Goal: Task Accomplishment & Management: Use online tool/utility

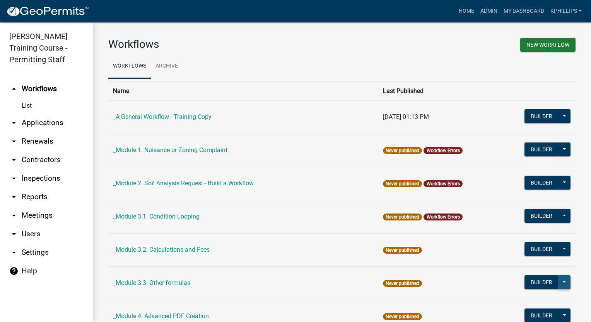
click at [558, 281] on button at bounding box center [564, 283] width 12 height 14
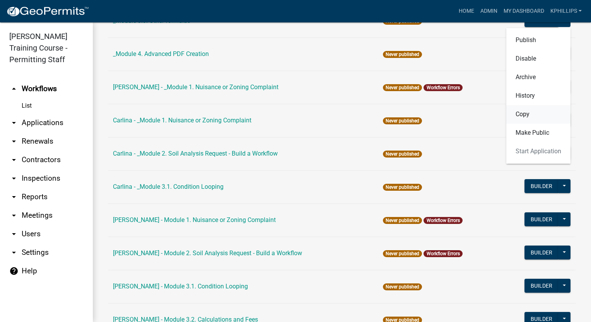
click at [521, 116] on button "Copy" at bounding box center [538, 114] width 64 height 19
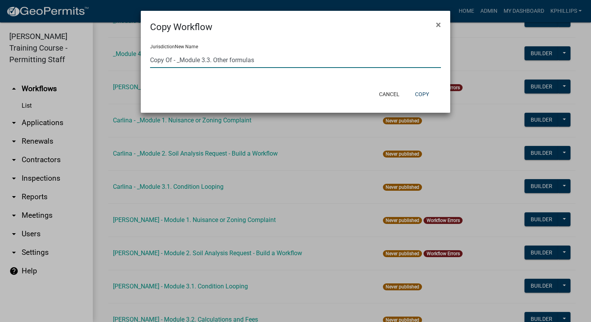
click at [298, 64] on input "Copy Of - _Module 3.3. Other formulas" at bounding box center [295, 60] width 291 height 16
drag, startPoint x: 298, startPoint y: 64, endPoint x: 226, endPoint y: 46, distance: 73.8
click at [226, 46] on form "Jurisdiction New Name Copy Of - Module 3.3. Other formulas" at bounding box center [295, 55] width 291 height 26
drag, startPoint x: 172, startPoint y: 58, endPoint x: 133, endPoint y: 58, distance: 39.0
click at [133, 58] on ngb-modal-window "Copy Workflow × Jurisdiction New Name Copy Of - Module 3.3. Other formulas Canc…" at bounding box center [295, 161] width 591 height 322
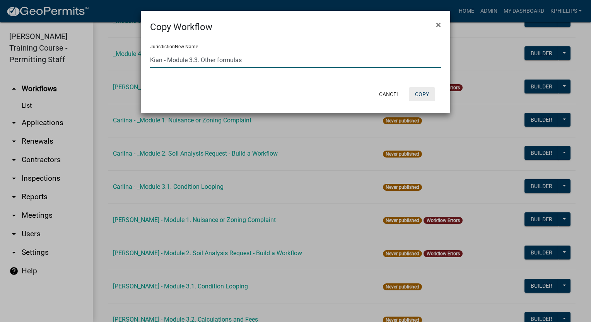
type input "Kian - Module 3.3. Other formulas"
click at [428, 91] on button "Copy" at bounding box center [421, 94] width 26 height 14
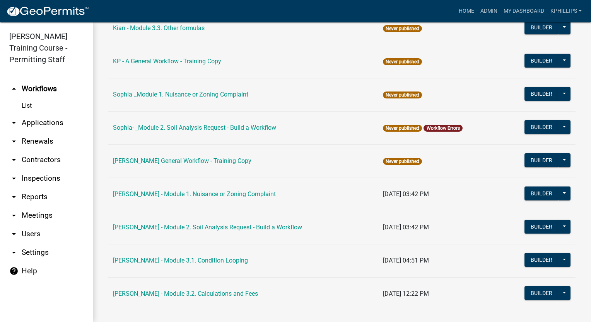
scroll to position [525, 0]
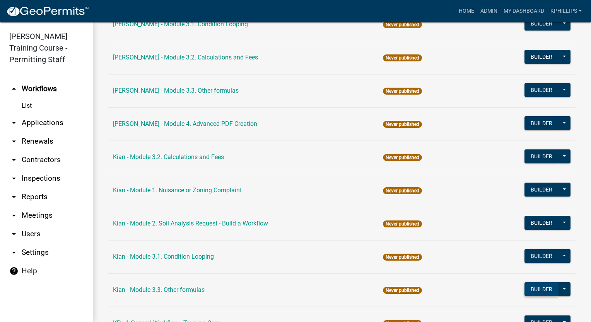
click at [526, 288] on button "Builder" at bounding box center [541, 289] width 34 height 14
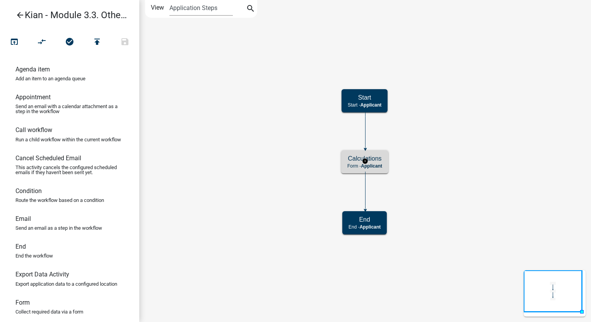
click at [383, 156] on div "Calculations Form - Applicant" at bounding box center [364, 161] width 47 height 23
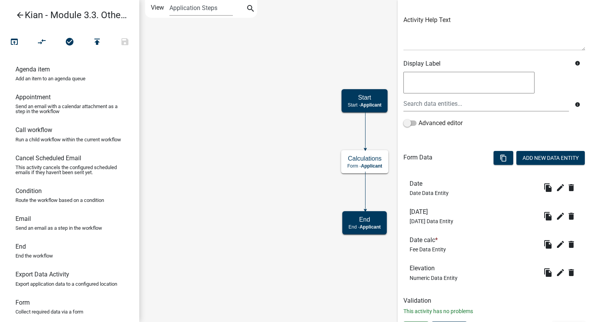
scroll to position [99, 0]
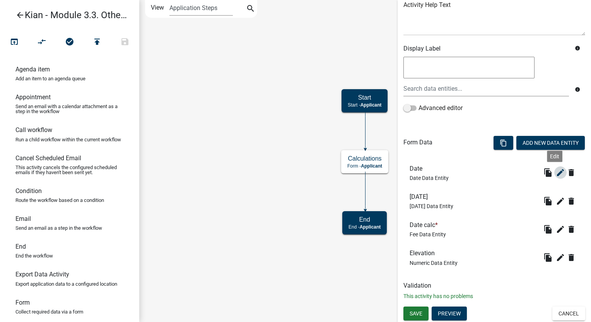
click at [555, 174] on icon "edit" at bounding box center [559, 172] width 9 height 9
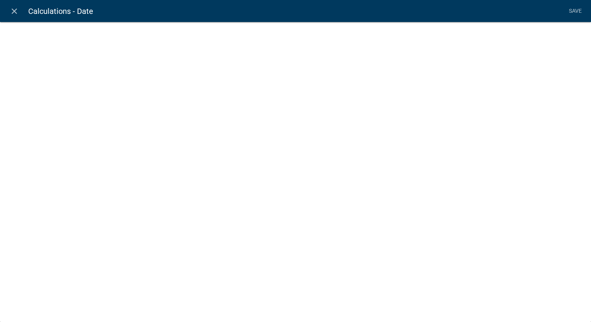
select select "date"
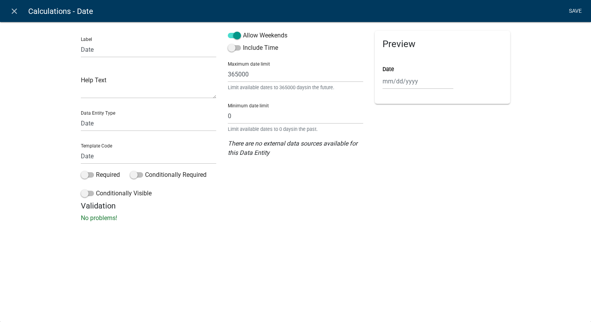
click at [568, 14] on link "Save" at bounding box center [574, 11] width 19 height 15
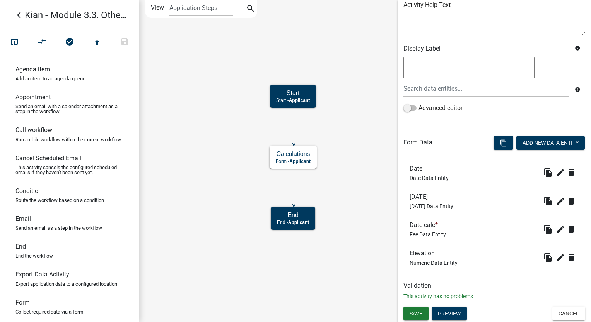
click at [548, 104] on div "Advanced editor" at bounding box center [494, 110] width 182 height 12
click at [555, 170] on icon "edit" at bounding box center [559, 172] width 9 height 9
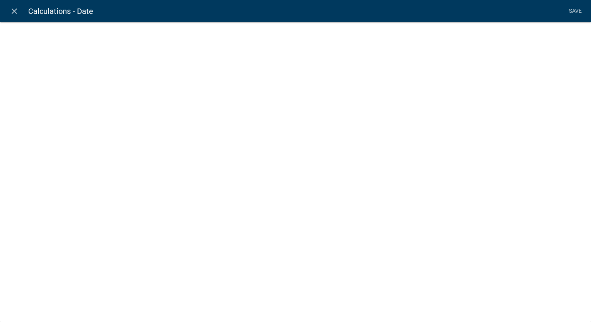
select select "date"
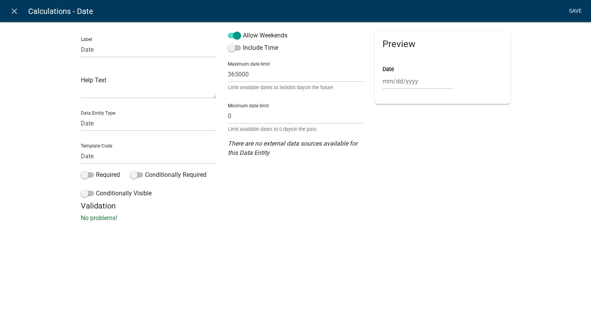
click at [580, 10] on link "Save" at bounding box center [574, 11] width 19 height 15
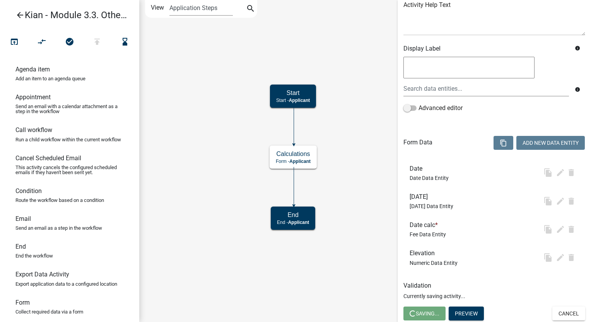
scroll to position [0, 0]
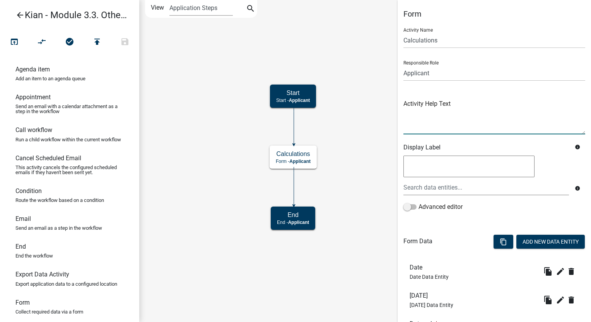
click at [561, 104] on textarea at bounding box center [494, 116] width 182 height 36
click at [526, 240] on button "Add New Data Entity" at bounding box center [550, 242] width 68 height 14
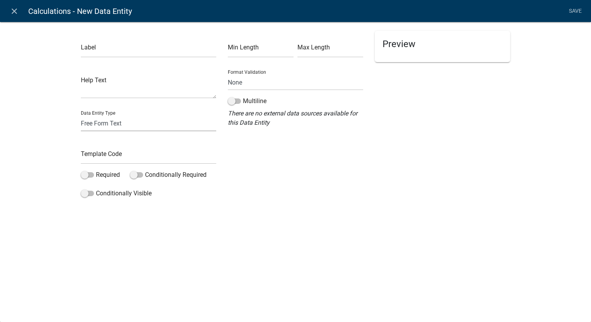
click at [115, 120] on select "Free Form Text Document Display Entity Value Fee Numeric Data Date Map Sketch D…" at bounding box center [148, 124] width 135 height 16
select select "date"
click at [81, 116] on select "Free Form Text Document Display Entity Value Fee Numeric Data Date Map Sketch D…" at bounding box center [148, 124] width 135 height 16
select select "date"
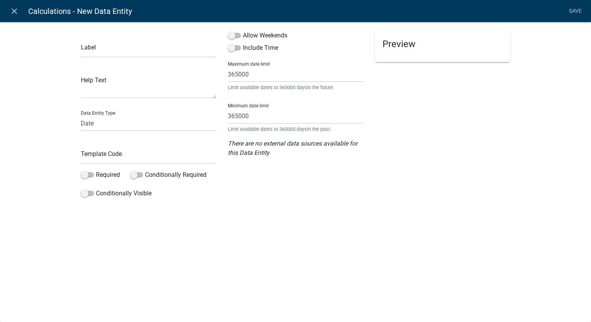
click at [408, 163] on div "Preview" at bounding box center [442, 116] width 147 height 170
drag, startPoint x: 569, startPoint y: 210, endPoint x: 558, endPoint y: 209, distance: 10.8
click at [569, 209] on div "Label Help Text Data Entity Type Free Form Text Document Display Entity Value F…" at bounding box center [295, 113] width 591 height 208
click at [549, 189] on div "Label Help Text Data Entity Type Free Form Text Document Display Entity Value F…" at bounding box center [295, 113] width 591 height 208
click at [159, 52] on input "text" at bounding box center [148, 50] width 135 height 16
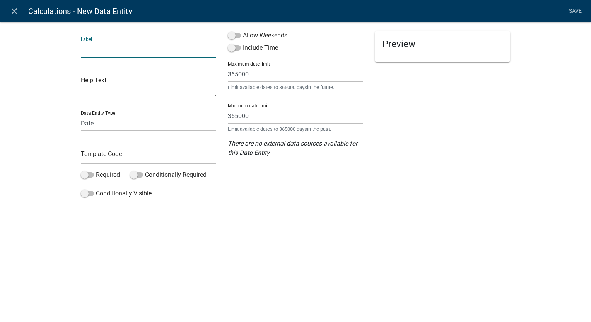
drag, startPoint x: 470, startPoint y: 185, endPoint x: 464, endPoint y: 185, distance: 5.8
click at [470, 185] on div "Preview" at bounding box center [442, 116] width 147 height 170
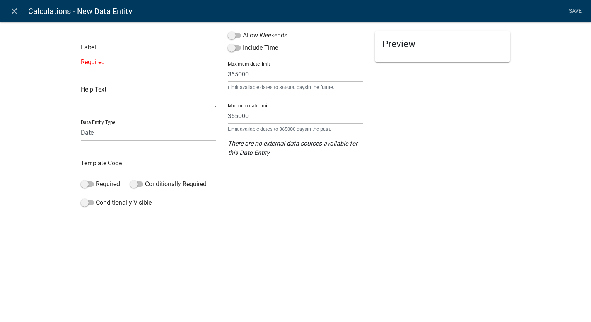
click at [150, 138] on select "Free Form Text Document Display Entity Value Fee Numeric Data Date Map Sketch D…" at bounding box center [148, 133] width 135 height 16
click at [441, 220] on div "Label Required Help Text Data Entity Type Free Form Text Document Display Entit…" at bounding box center [295, 118] width 591 height 218
click at [133, 131] on select "Free Form Text Document Display Entity Value Fee Numeric Data Date Map Sketch D…" at bounding box center [148, 133] width 135 height 16
drag, startPoint x: 344, startPoint y: 172, endPoint x: 340, endPoint y: 173, distance: 3.9
click at [344, 173] on div "Allow Weekends Include Time Maximum date limit 365000 Limit available dates to …" at bounding box center [295, 121] width 147 height 180
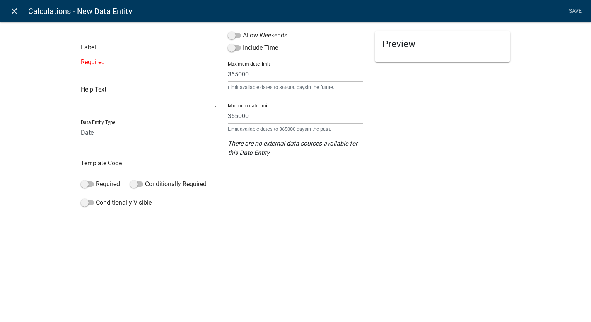
click at [9, 7] on link "close" at bounding box center [14, 11] width 16 height 16
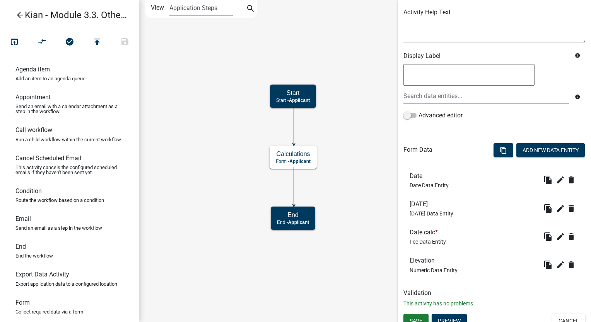
scroll to position [99, 0]
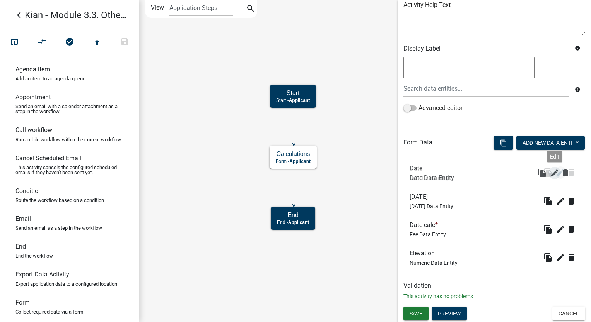
click at [555, 174] on icon "edit" at bounding box center [559, 172] width 9 height 9
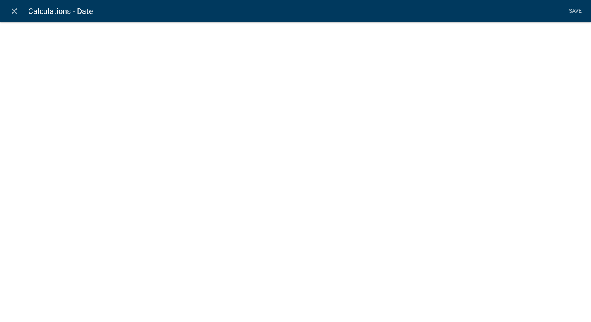
select select "date"
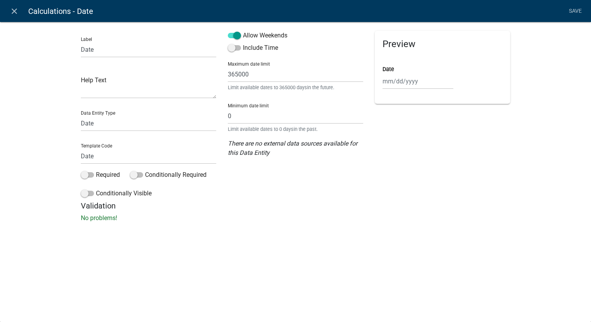
click at [293, 204] on h5 "Validation" at bounding box center [295, 205] width 429 height 9
click at [17, 11] on icon "close" at bounding box center [14, 11] width 9 height 9
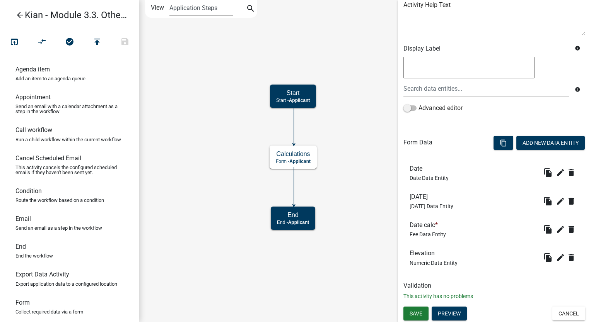
drag, startPoint x: 0, startPoint y: 180, endPoint x: 5, endPoint y: 121, distance: 59.7
click at [0, 180] on html "Internet Explorer does NOT work with GeoPermits. Get a new browser for more sec…" at bounding box center [295, 161] width 591 height 322
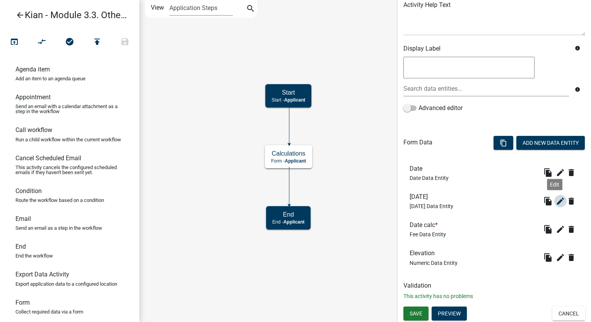
click at [555, 200] on icon "edit" at bounding box center [559, 201] width 9 height 9
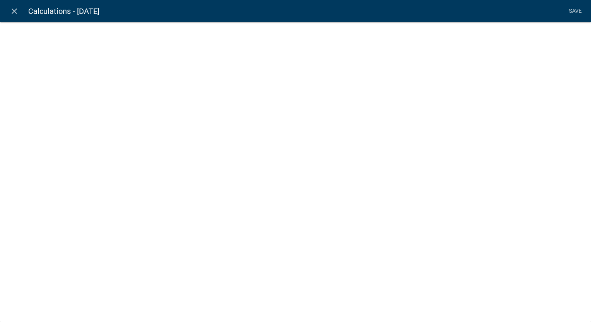
select select "[DATE]"
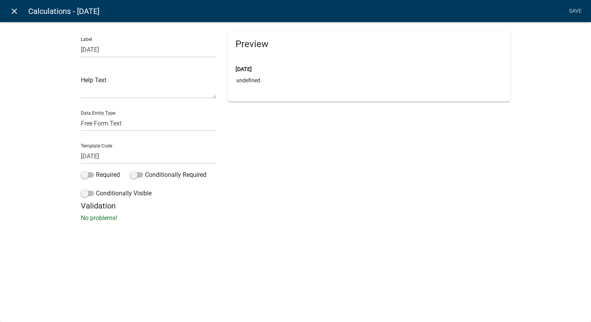
click at [15, 12] on icon "close" at bounding box center [14, 11] width 9 height 9
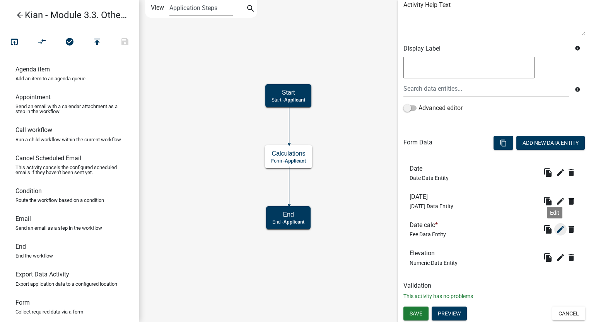
click at [555, 233] on icon "edit" at bounding box center [559, 229] width 9 height 9
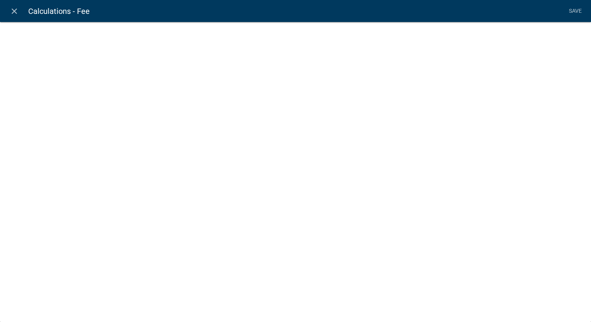
select select "fee"
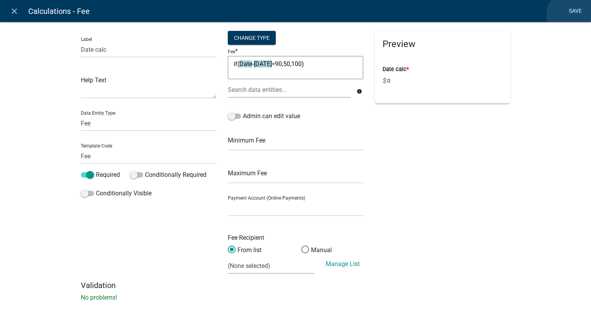
click at [570, 15] on link "Save" at bounding box center [574, 11] width 19 height 15
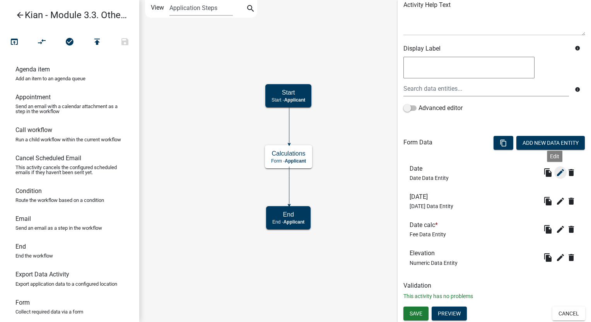
click at [555, 174] on icon "edit" at bounding box center [559, 172] width 9 height 9
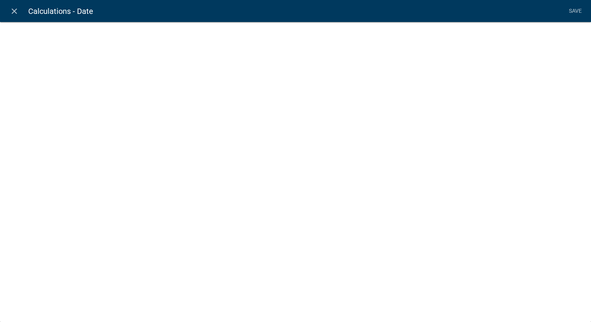
select select "date"
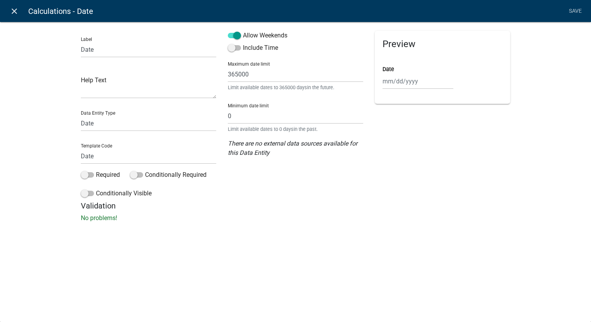
click at [7, 7] on link "close" at bounding box center [14, 11] width 16 height 16
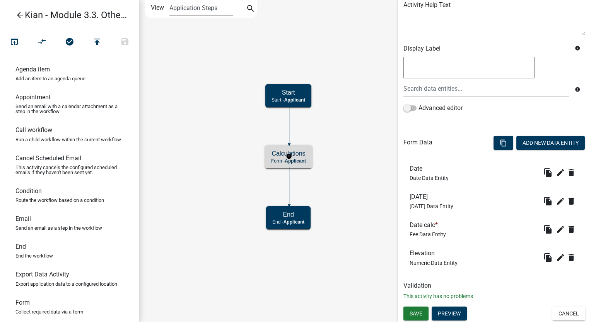
scroll to position [0, 0]
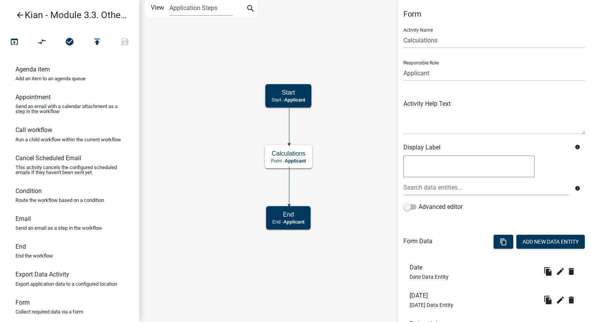
click at [413, 165] on textarea at bounding box center [468, 167] width 131 height 22
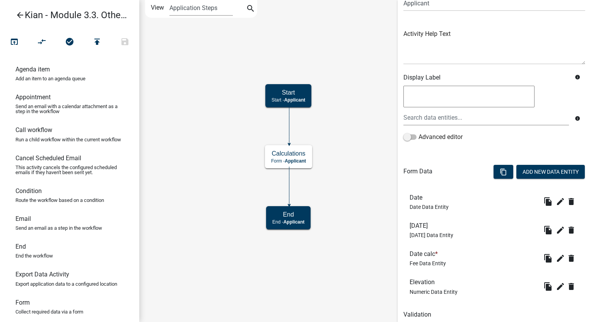
scroll to position [99, 0]
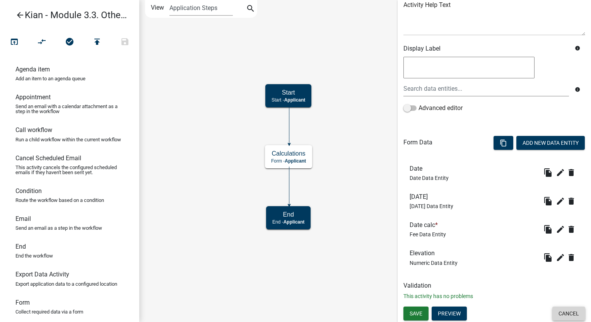
click at [563, 311] on button "Cancel" at bounding box center [568, 314] width 33 height 14
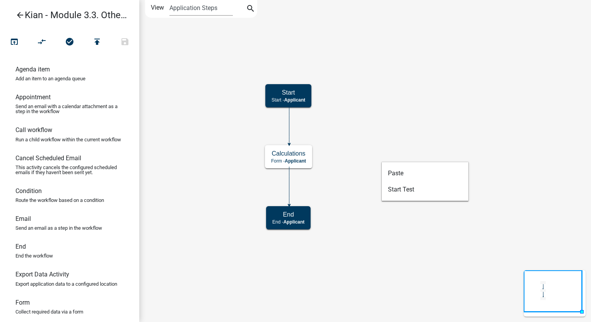
click at [388, 122] on icon "Start Start - Applicant Calculations Form - Applicant End End - Applicant" at bounding box center [365, 161] width 451 height 322
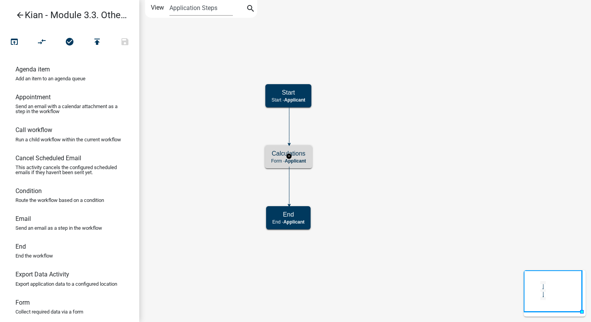
click at [296, 153] on h5 "Calculations" at bounding box center [288, 153] width 35 height 7
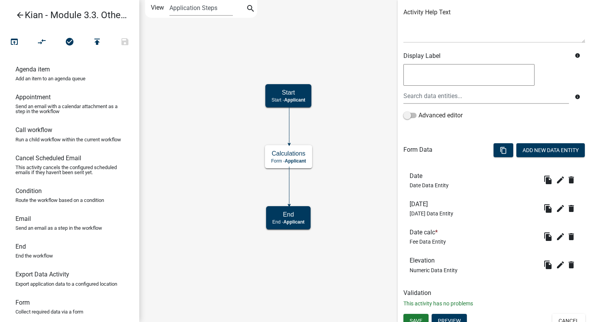
scroll to position [99, 0]
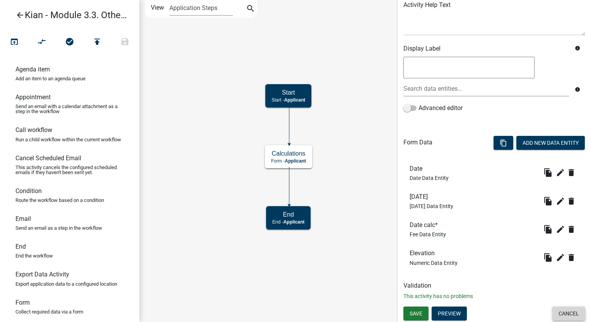
drag, startPoint x: 557, startPoint y: 312, endPoint x: 545, endPoint y: 309, distance: 12.1
click at [557, 313] on button "Cancel" at bounding box center [568, 314] width 33 height 14
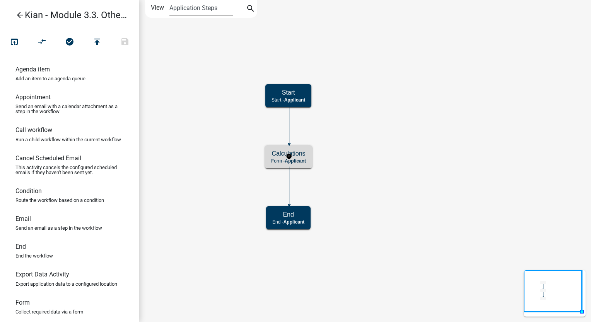
click at [305, 158] on span "Applicant" at bounding box center [294, 160] width 21 height 5
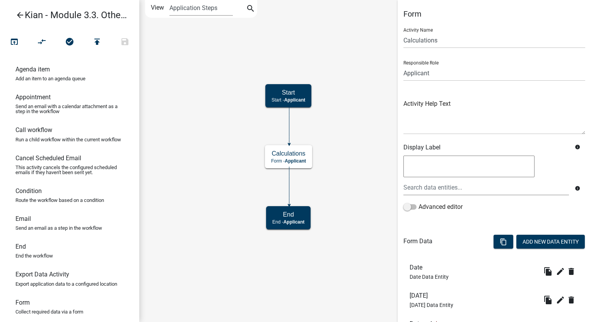
click at [18, 19] on icon "arrow_back" at bounding box center [19, 15] width 9 height 11
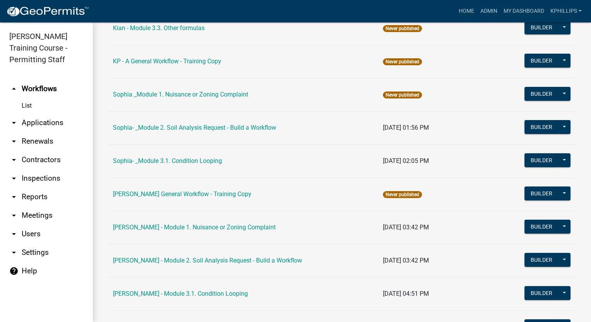
scroll to position [525, 0]
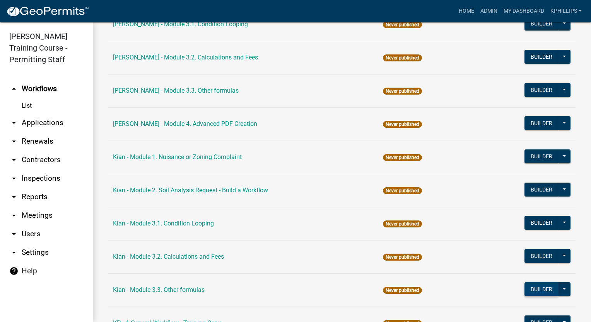
click at [534, 285] on button "Builder" at bounding box center [541, 289] width 34 height 14
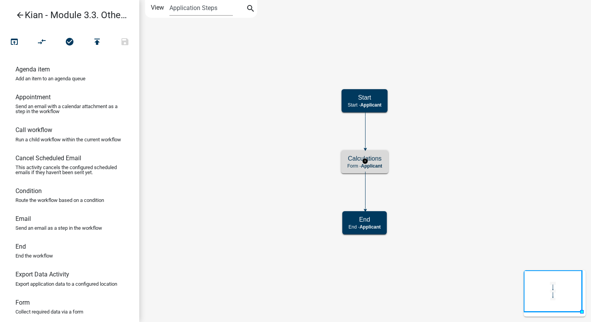
click at [344, 162] on div "Calculations Form - Applicant" at bounding box center [364, 161] width 47 height 23
click at [15, 13] on link "arrow_back Kian - Module 3.3. Other formulas" at bounding box center [66, 15] width 121 height 18
click at [20, 16] on icon "arrow_back" at bounding box center [19, 15] width 9 height 11
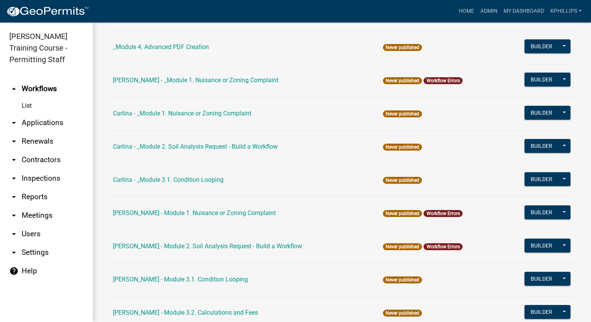
scroll to position [532, 0]
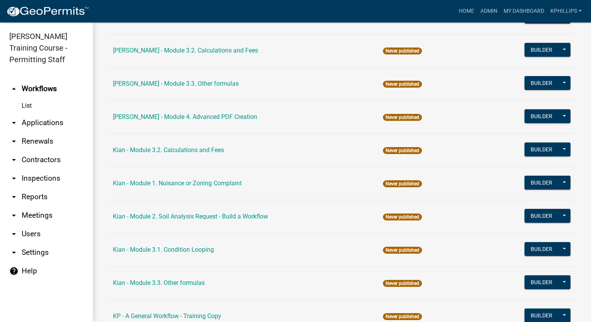
click at [221, 151] on link "Kian - Module 3.2. Calculations and Fees" at bounding box center [168, 149] width 111 height 7
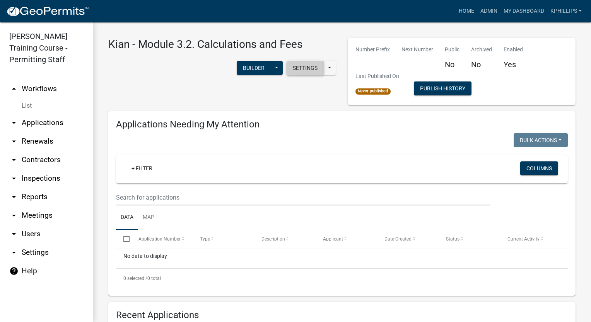
click at [291, 70] on button "Settings" at bounding box center [304, 68] width 37 height 14
select select "1915ea58-7059-4941-9cac-dbbdee29afec"
select select "3"
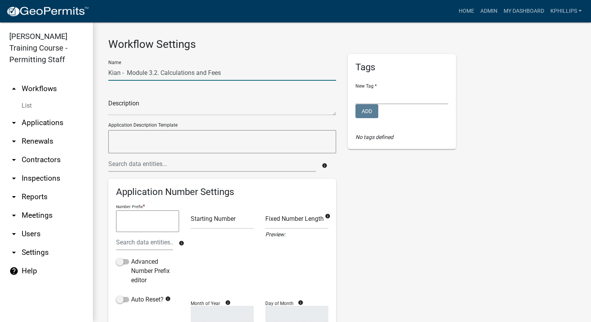
click at [161, 71] on input "Kian - Module 3.2. Calculations and Fees" at bounding box center [222, 73] width 228 height 16
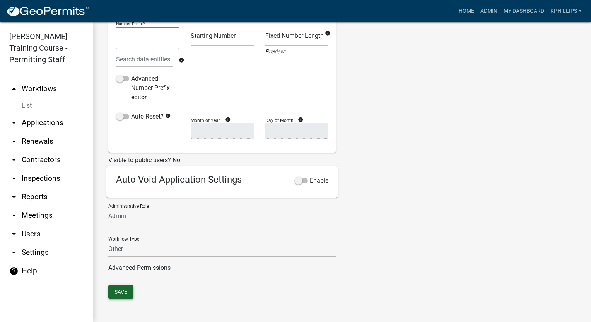
type input "Kian - Module 3.2. Calculations and Fees"
click at [131, 294] on button "Save" at bounding box center [120, 292] width 25 height 14
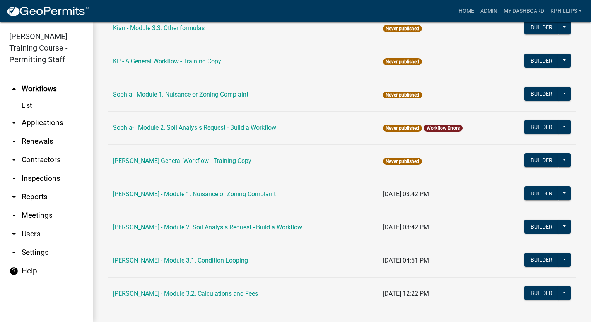
scroll to position [525, 0]
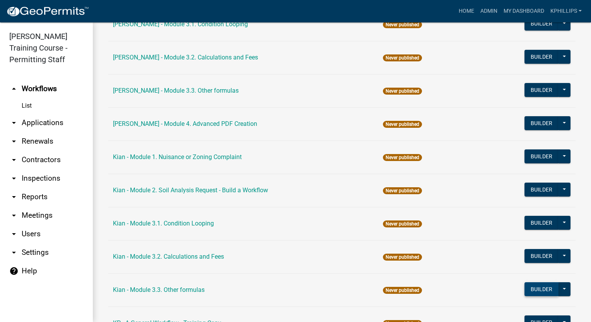
click at [533, 290] on button "Builder" at bounding box center [541, 289] width 34 height 14
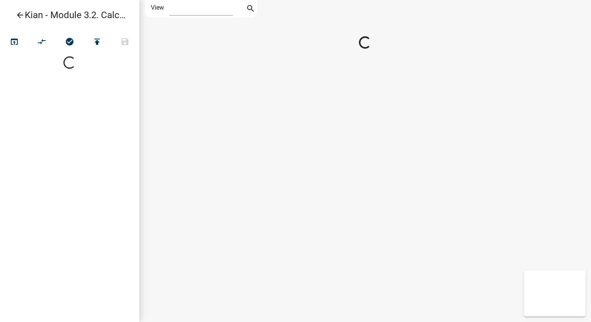
select select "1"
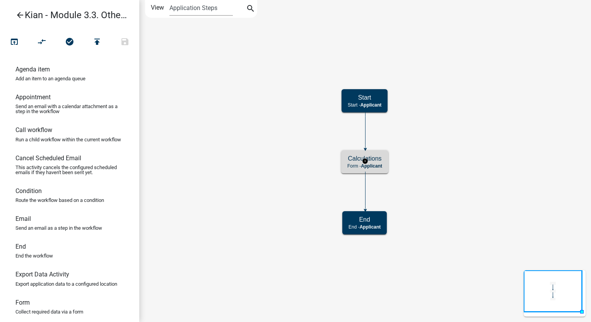
click at [379, 169] on div "Calculations Form - Applicant" at bounding box center [364, 161] width 47 height 23
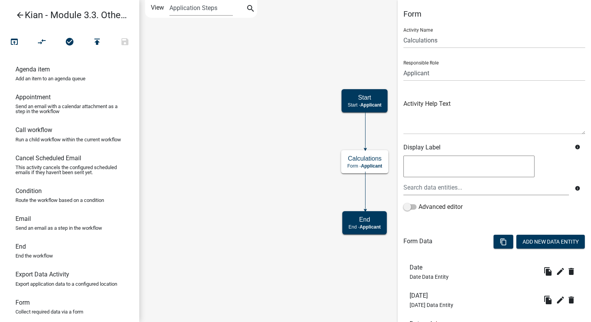
click at [17, 18] on icon "arrow_back" at bounding box center [19, 15] width 9 height 11
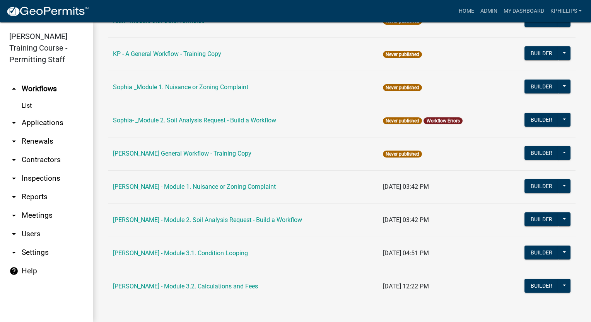
scroll to position [532, 0]
